Goal: Information Seeking & Learning: Learn about a topic

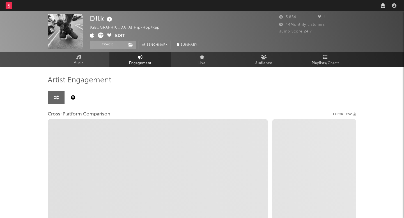
select select "1w"
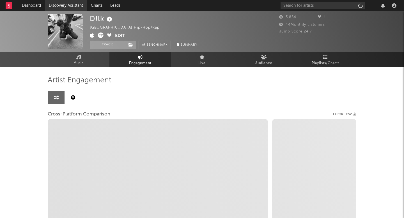
click at [59, 9] on link "Discovery Assistant" at bounding box center [66, 5] width 42 height 11
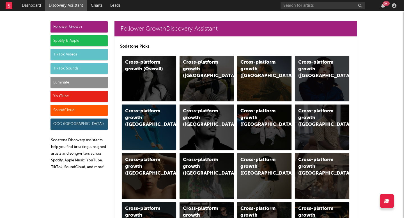
click at [73, 85] on div "Luminate" at bounding box center [78, 82] width 57 height 11
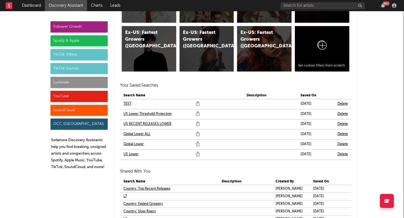
scroll to position [3327, 0]
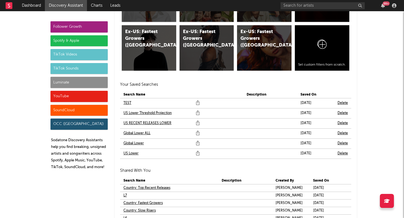
click at [178, 156] on td "US Lower" at bounding box center [160, 154] width 81 height 10
click at [133, 151] on link "US Lower" at bounding box center [130, 153] width 15 height 7
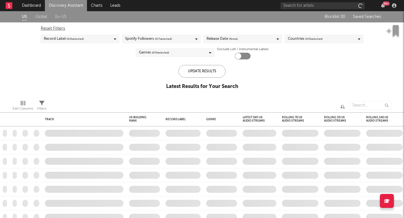
checkbox input "true"
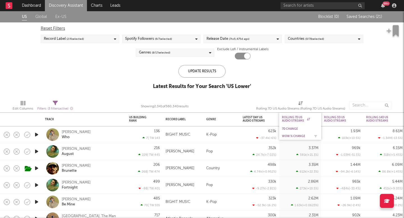
click at [295, 133] on div "WoW % Change" at bounding box center [300, 136] width 36 height 6
click at [295, 136] on div "WoW % Change" at bounding box center [296, 136] width 28 height 3
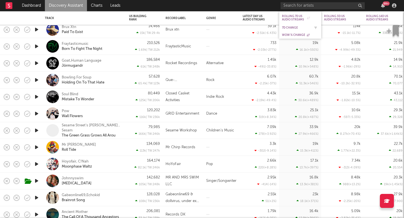
click at [291, 28] on div "7D Change" at bounding box center [296, 27] width 28 height 3
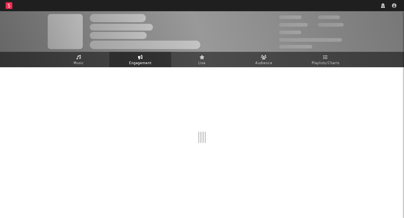
select select "1w"
